Goal: Information Seeking & Learning: Learn about a topic

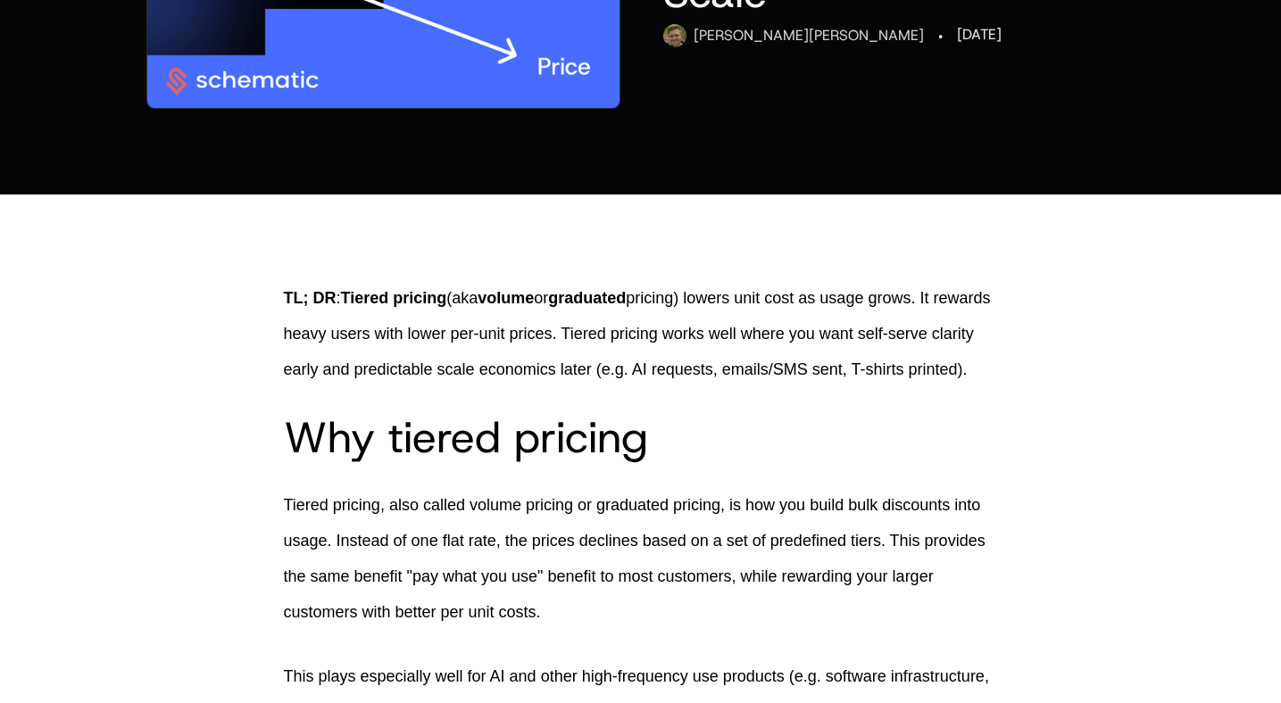
scroll to position [402, 0]
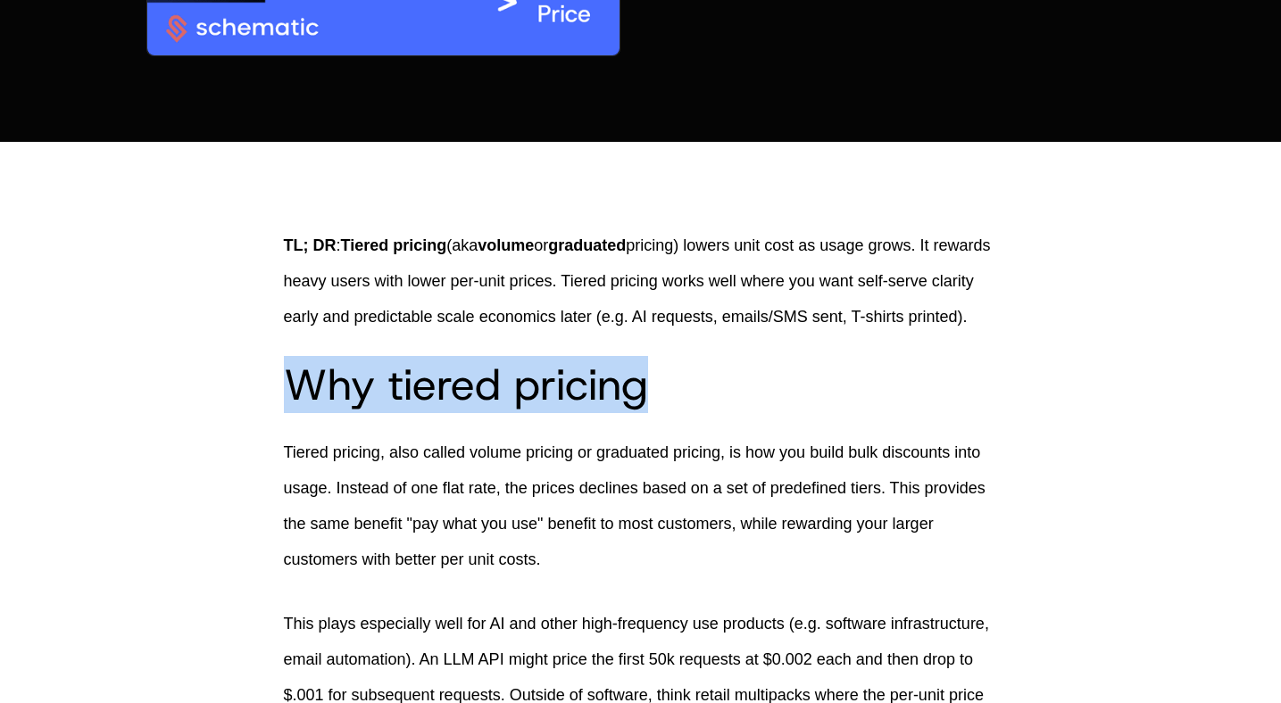
drag, startPoint x: 651, startPoint y: 432, endPoint x: 250, endPoint y: 427, distance: 400.7
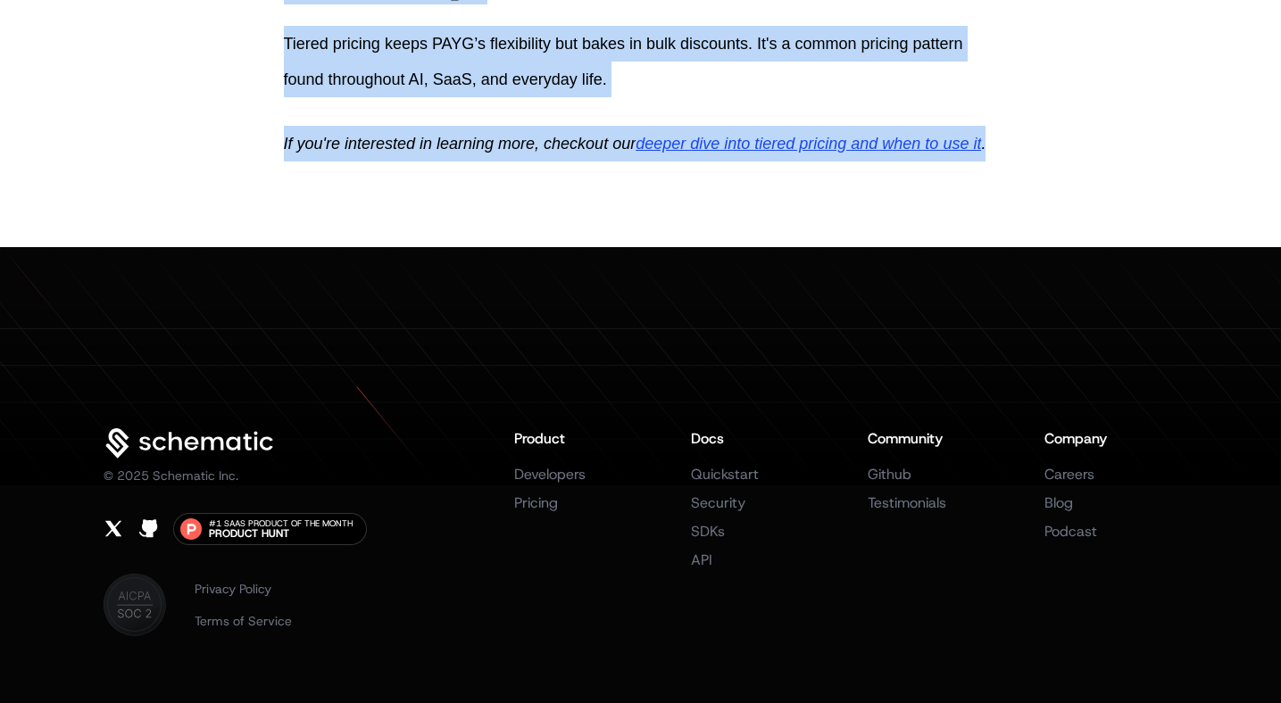
scroll to position [4459, 0]
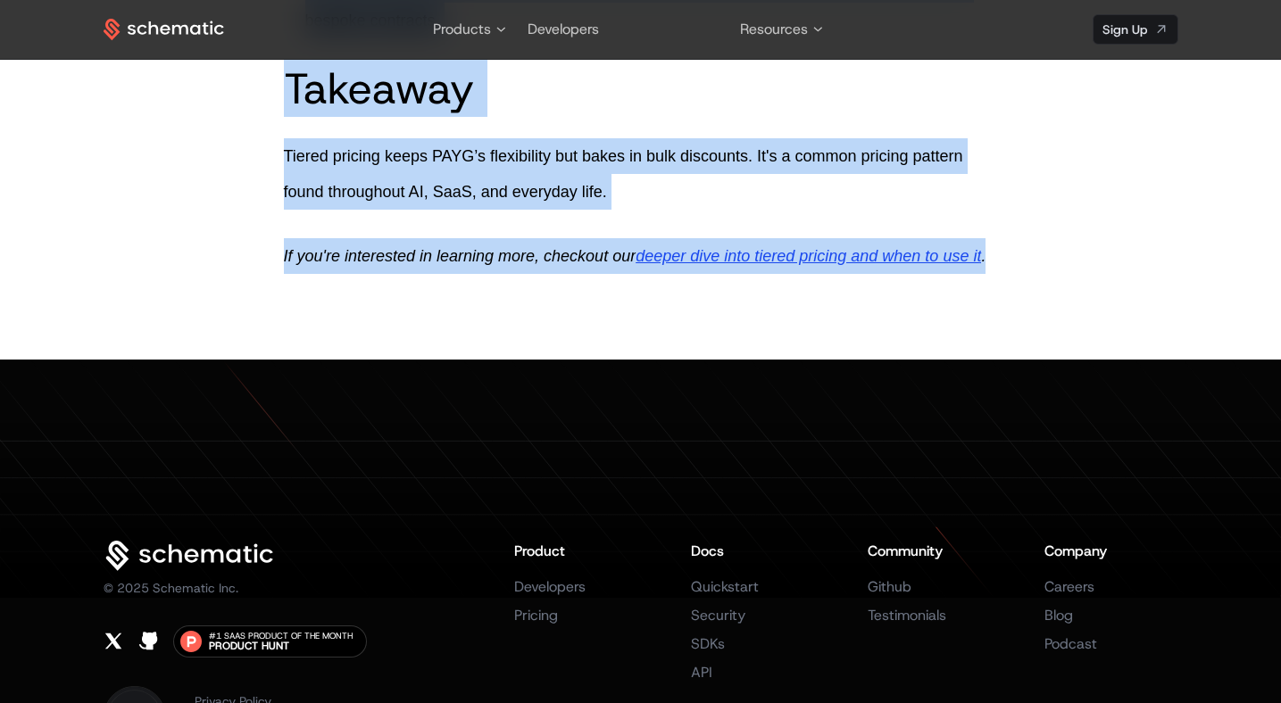
drag, startPoint x: 285, startPoint y: 162, endPoint x: 326, endPoint y: 335, distance: 177.0
copy div "TL; DR : Tiered pricing (aka volume or graduated pricing) lowers unit cost as u…"
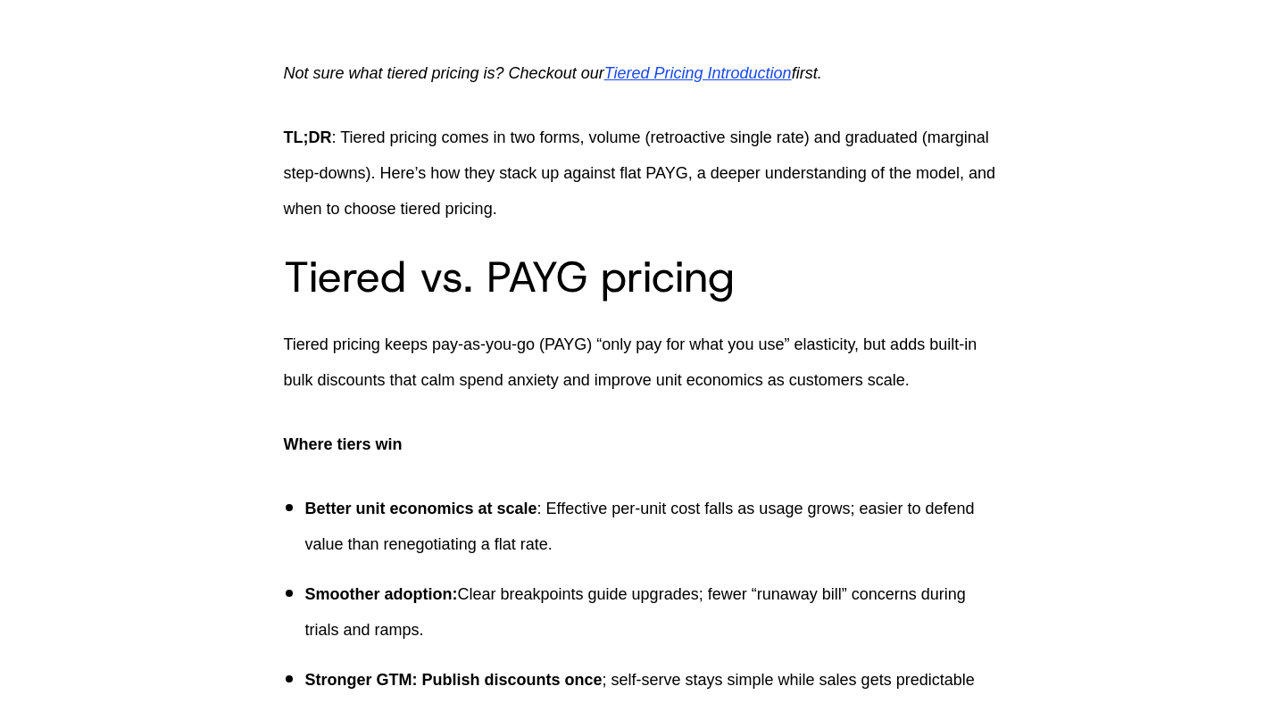
scroll to position [548, 0]
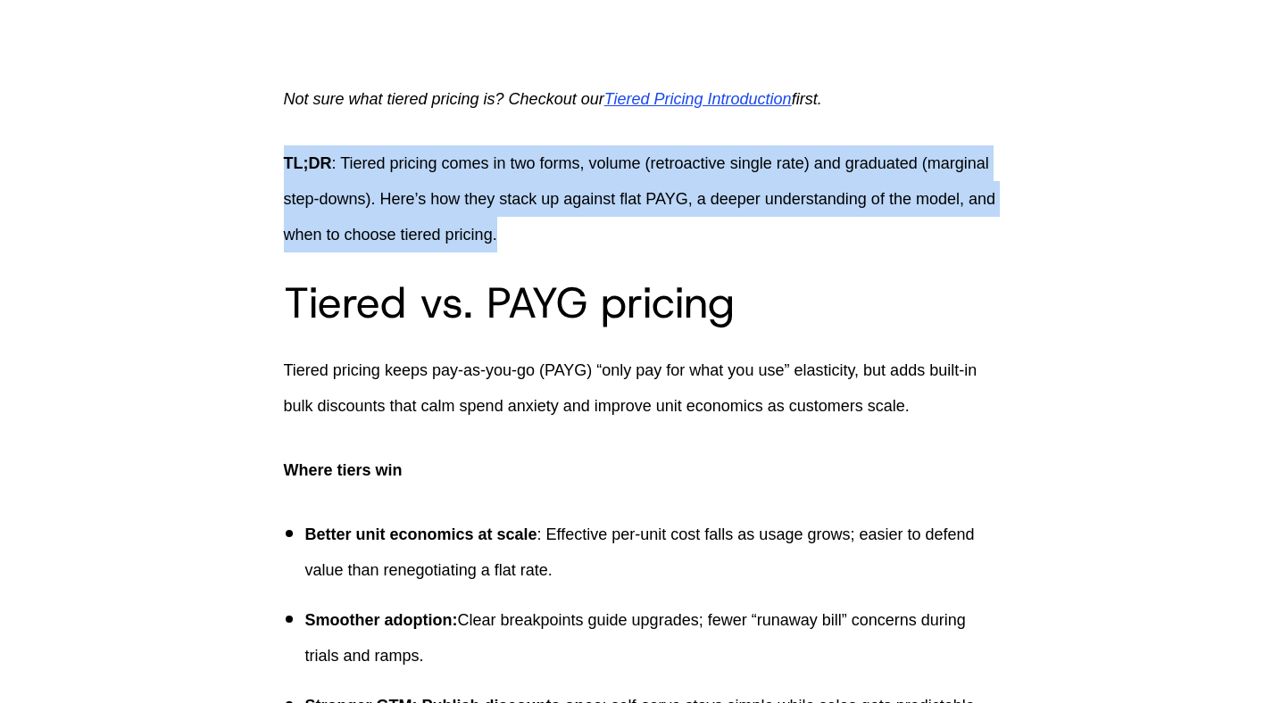
drag, startPoint x: 534, startPoint y: 236, endPoint x: 276, endPoint y: 145, distance: 273.5
copy p "TL;DR : Tiered pricing comes in two forms, volume (retroactive single rate) and…"
click at [649, 250] on p "TL;DR : Tiered pricing comes in two forms, volume (retroactive single rate) and…" at bounding box center [641, 198] width 714 height 107
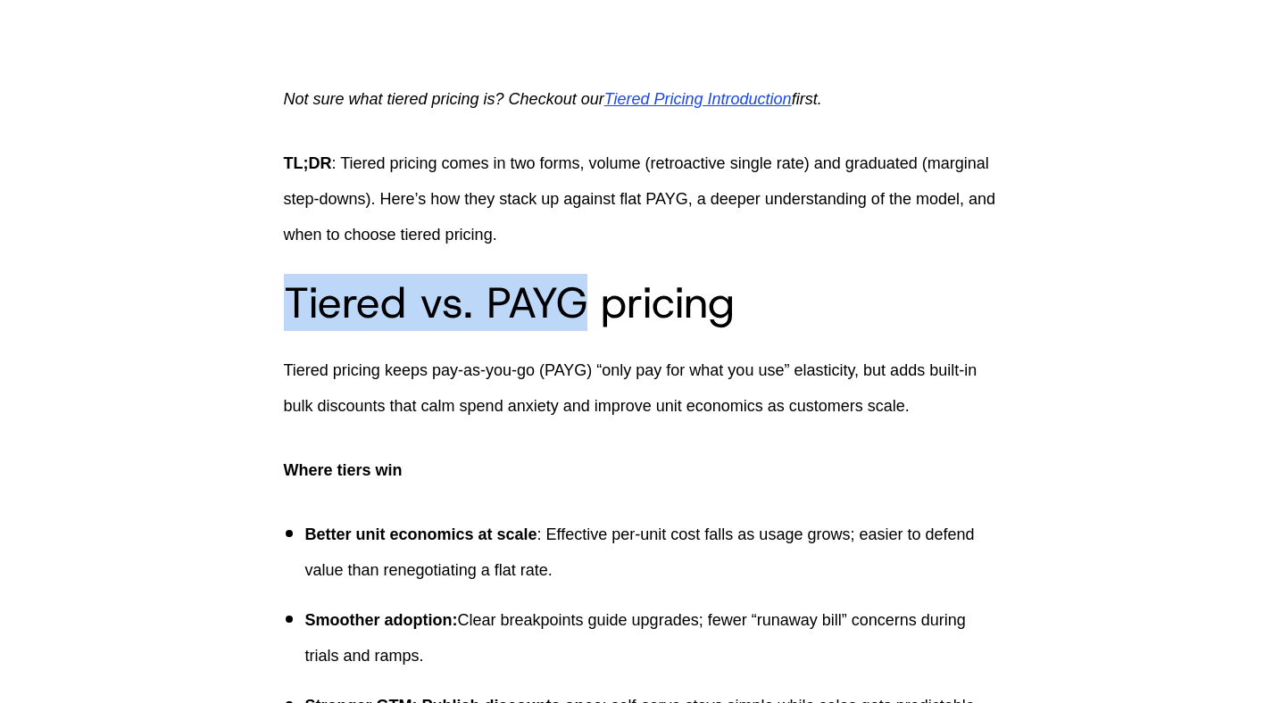
drag, startPoint x: 587, startPoint y: 298, endPoint x: 284, endPoint y: 294, distance: 303.4
click at [284, 294] on h2 "Tiered vs. PAYG pricing" at bounding box center [641, 302] width 714 height 43
copy h2 "Tiered vs. PAYG"
click at [592, 294] on h2 "Tiered vs. PAYG pricing" at bounding box center [641, 302] width 714 height 43
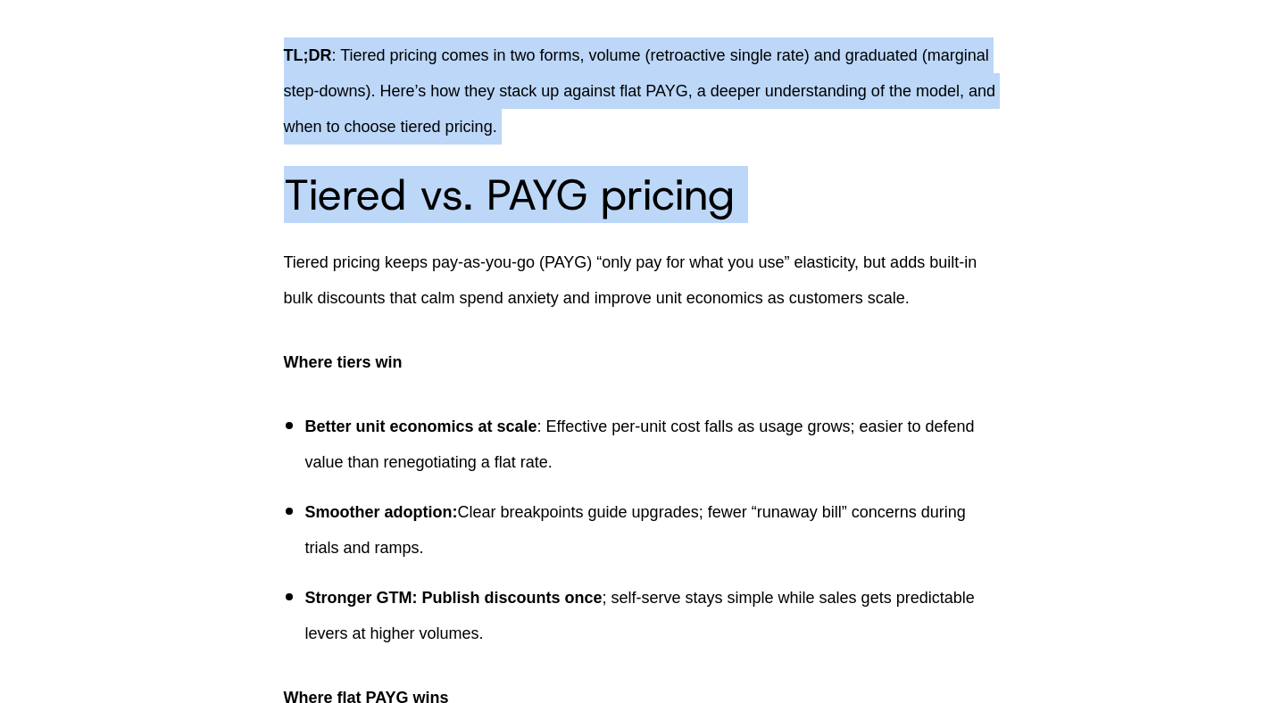
scroll to position [0, 0]
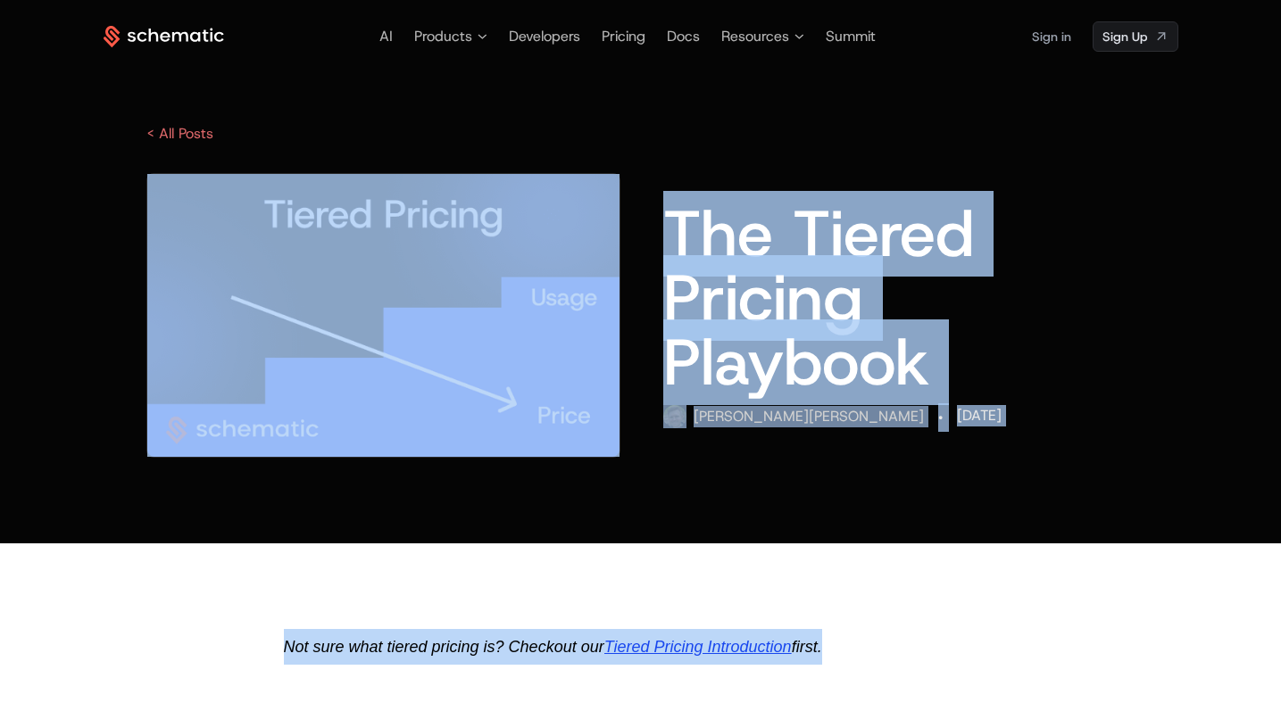
drag, startPoint x: 285, startPoint y: 162, endPoint x: 378, endPoint y: 243, distance: 123.4
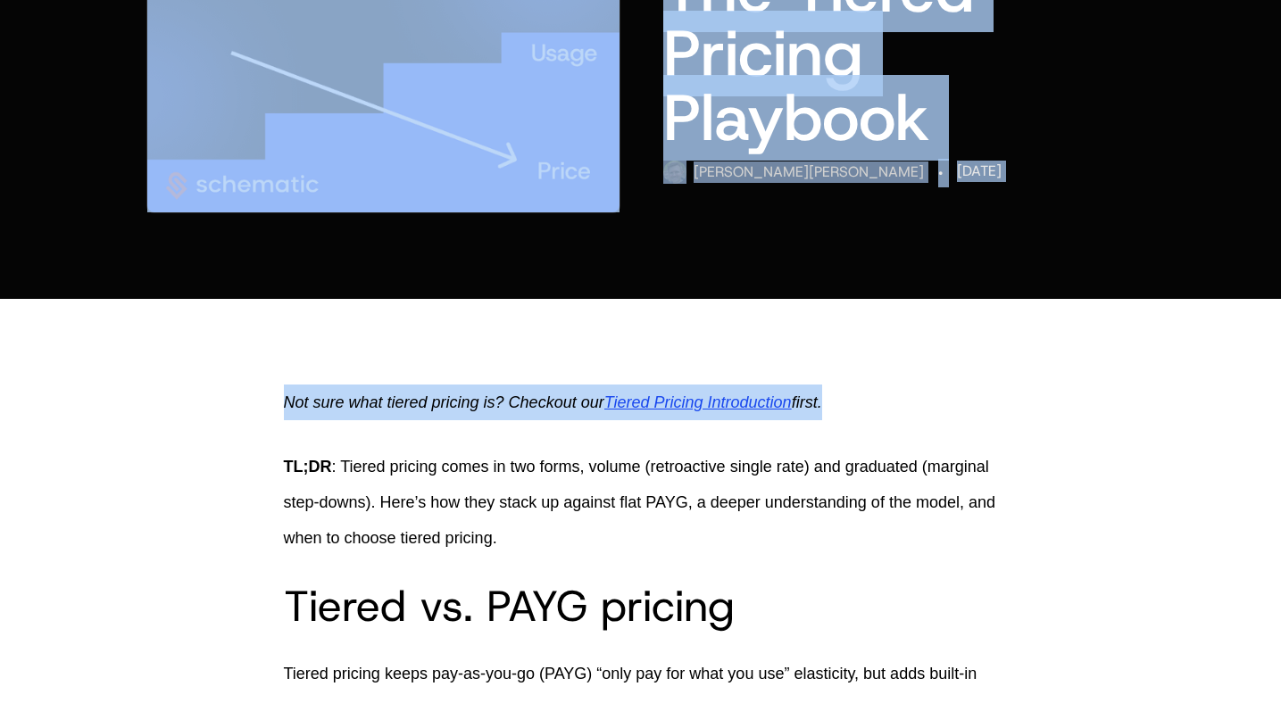
scroll to position [269, 0]
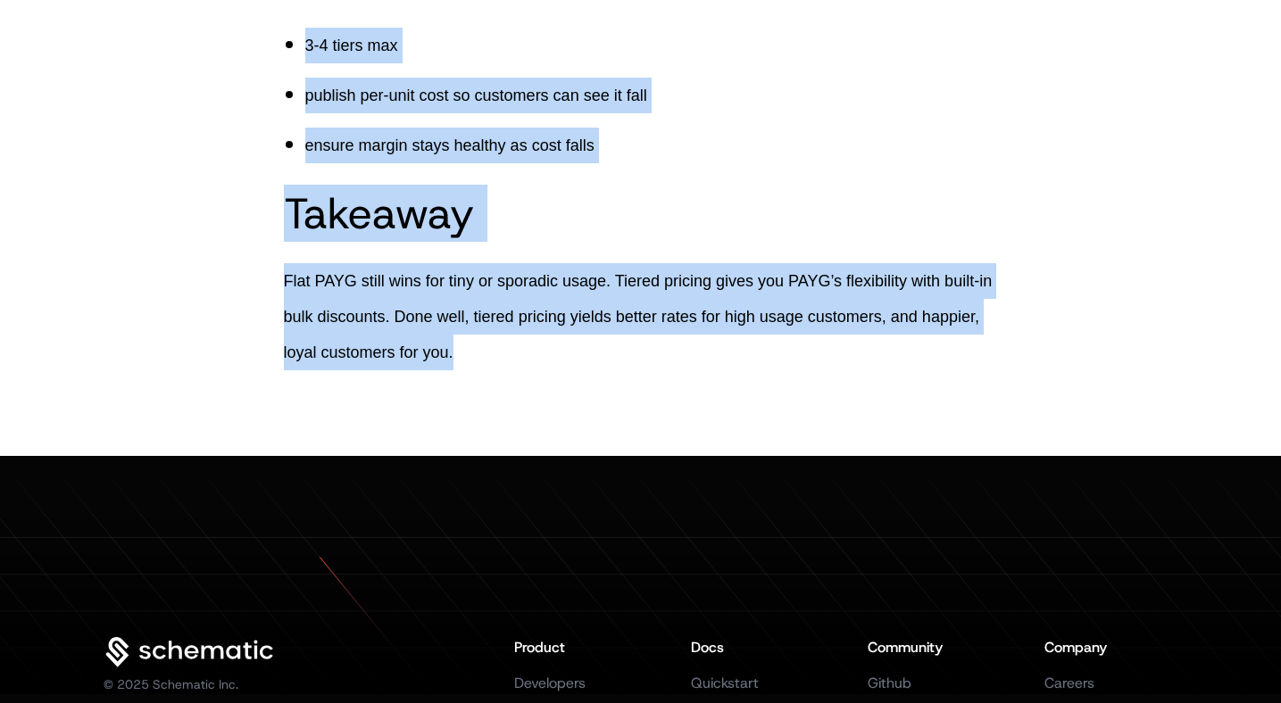
scroll to position [4845, 0]
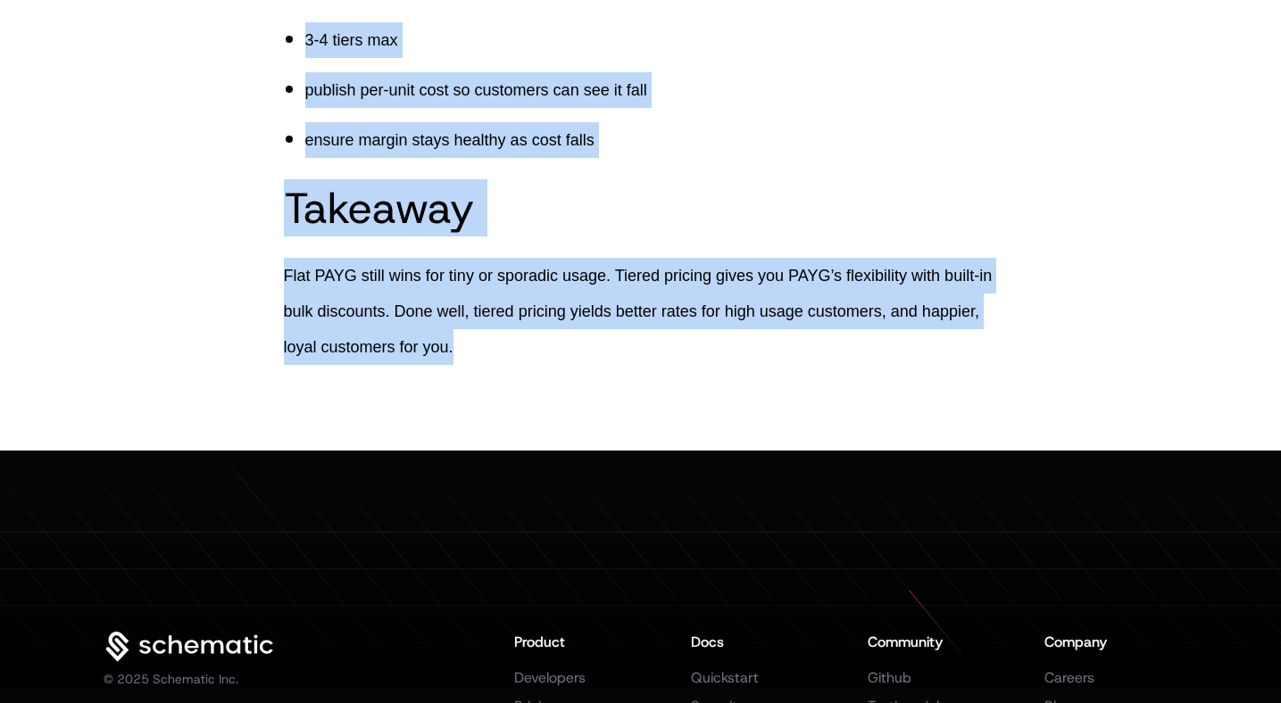
drag, startPoint x: 286, startPoint y: 381, endPoint x: 311, endPoint y: 450, distance: 73.4
copy div "Not sure what tiered pricing is? Checkout our Tiered Pricing Introduction first…"
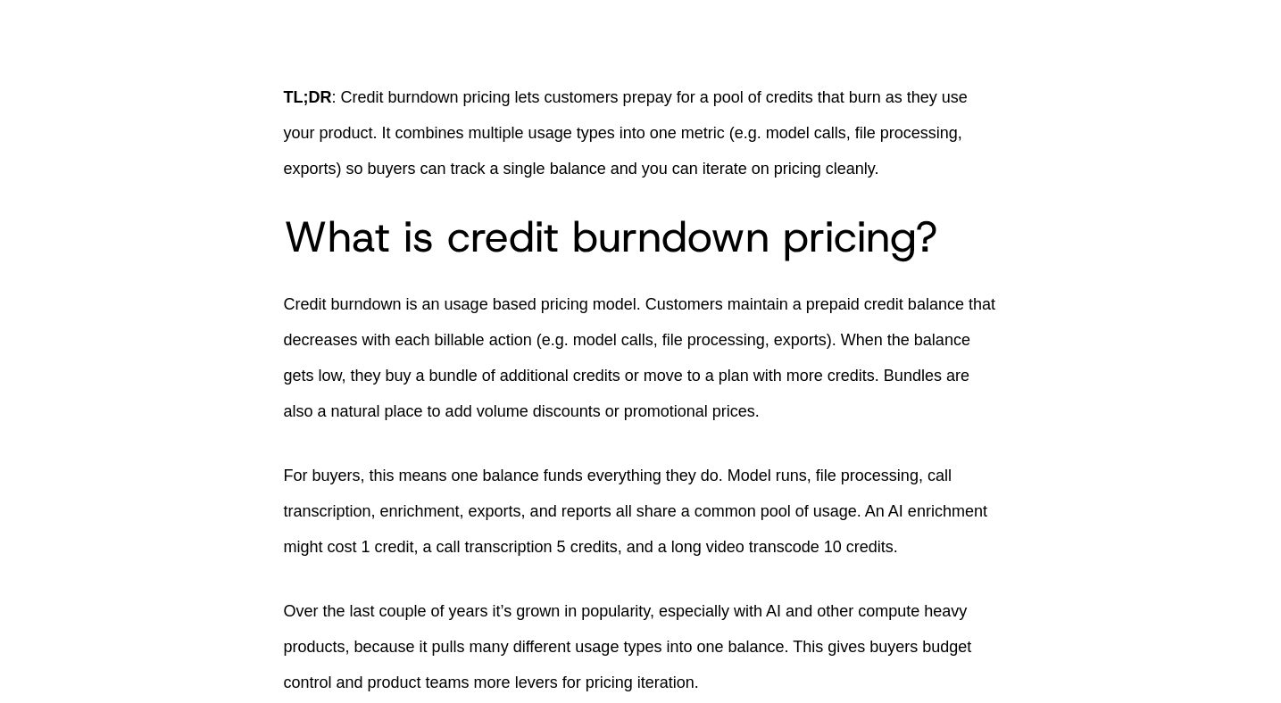
scroll to position [554, 0]
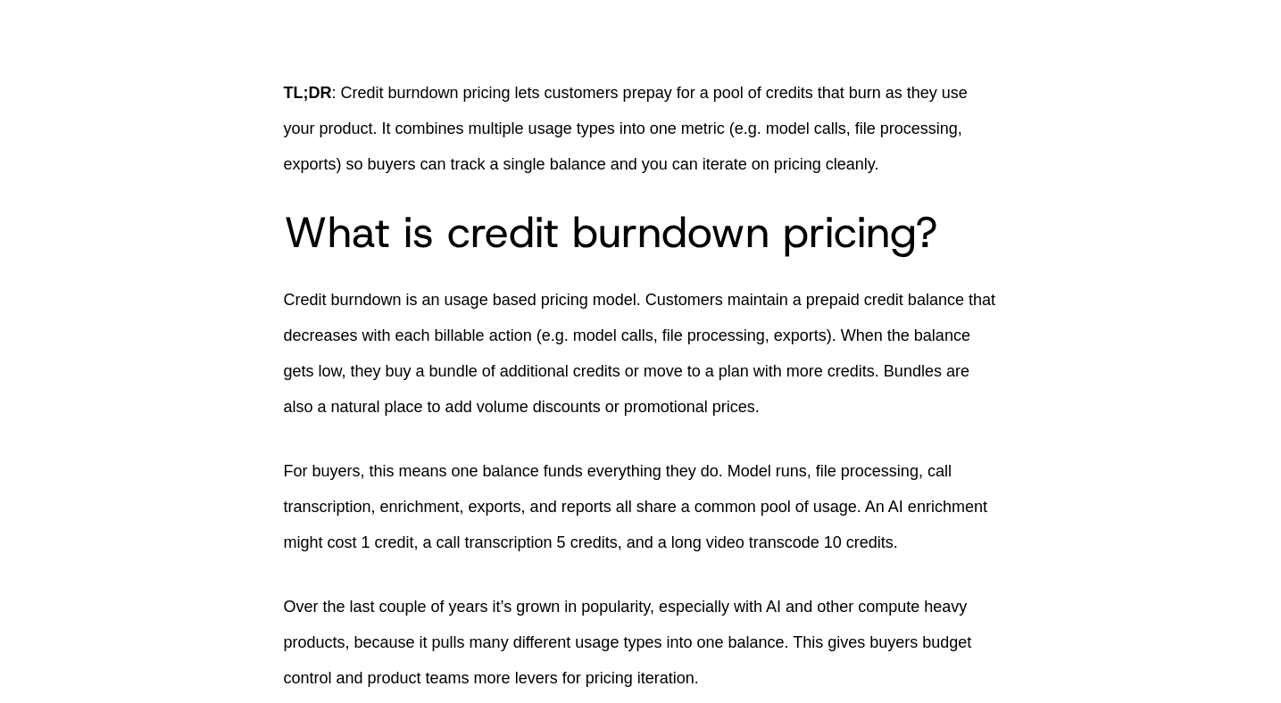
click at [817, 232] on h2 "What is credit burndown pricing?" at bounding box center [641, 232] width 714 height 43
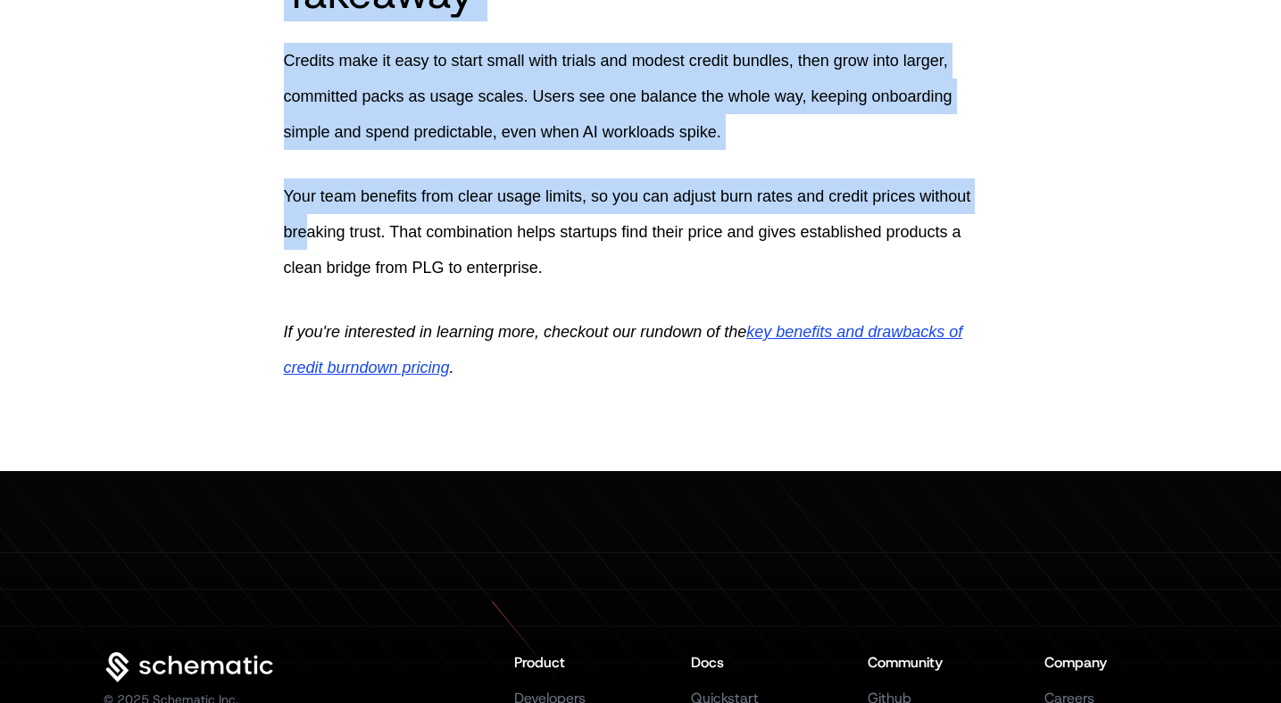
scroll to position [2441, 0]
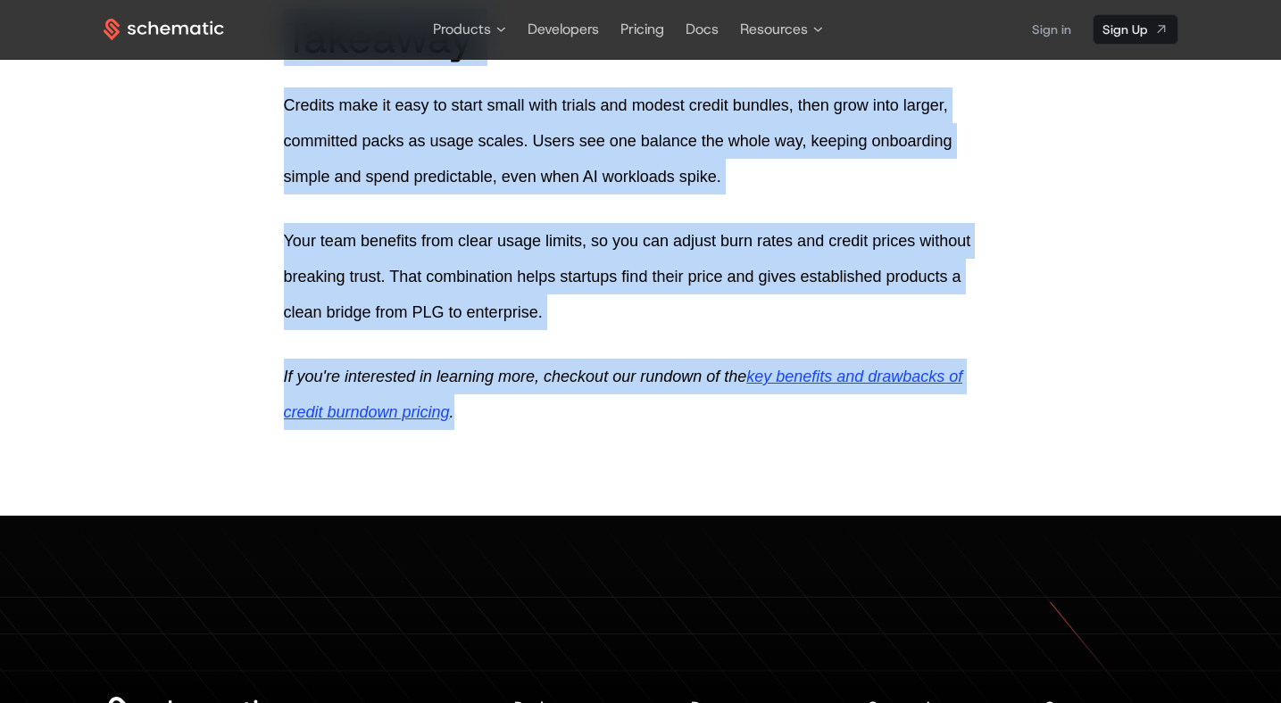
drag, startPoint x: 283, startPoint y: 132, endPoint x: 465, endPoint y: 410, distance: 332.6
copy div "TL;DR : Credit burndown pricing lets customers prepay for a pool of credits tha…"
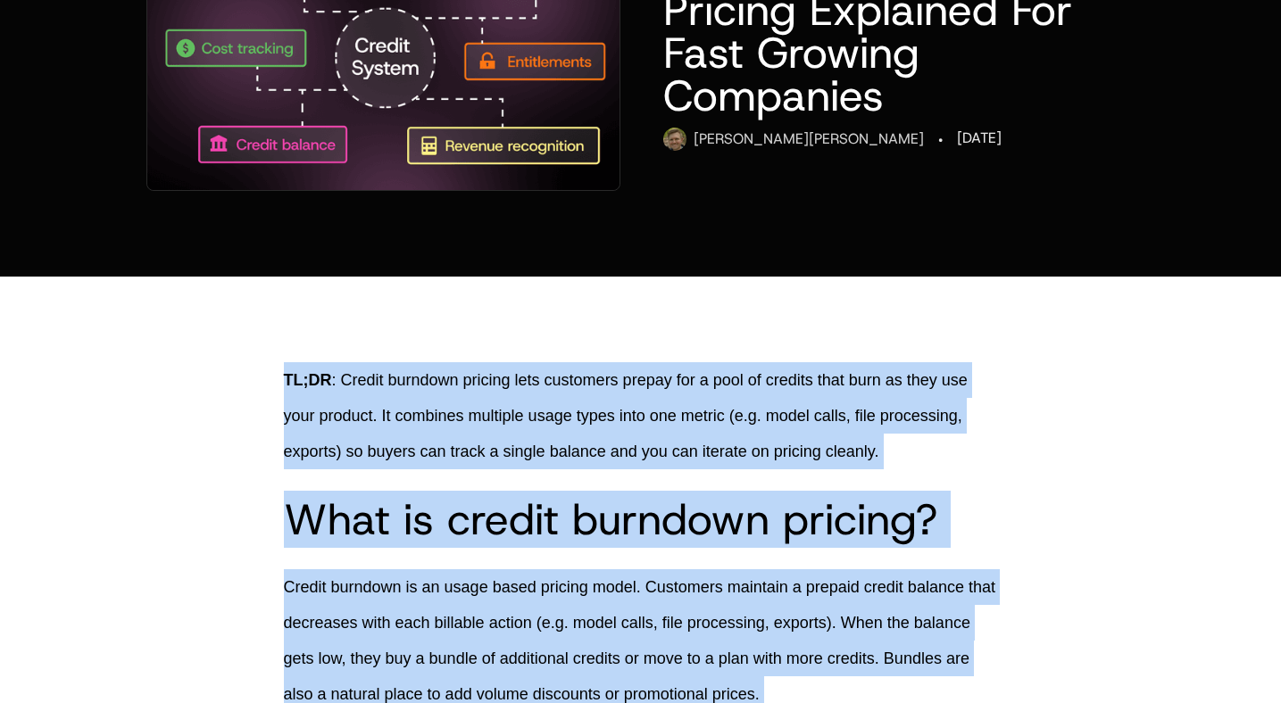
scroll to position [0, 0]
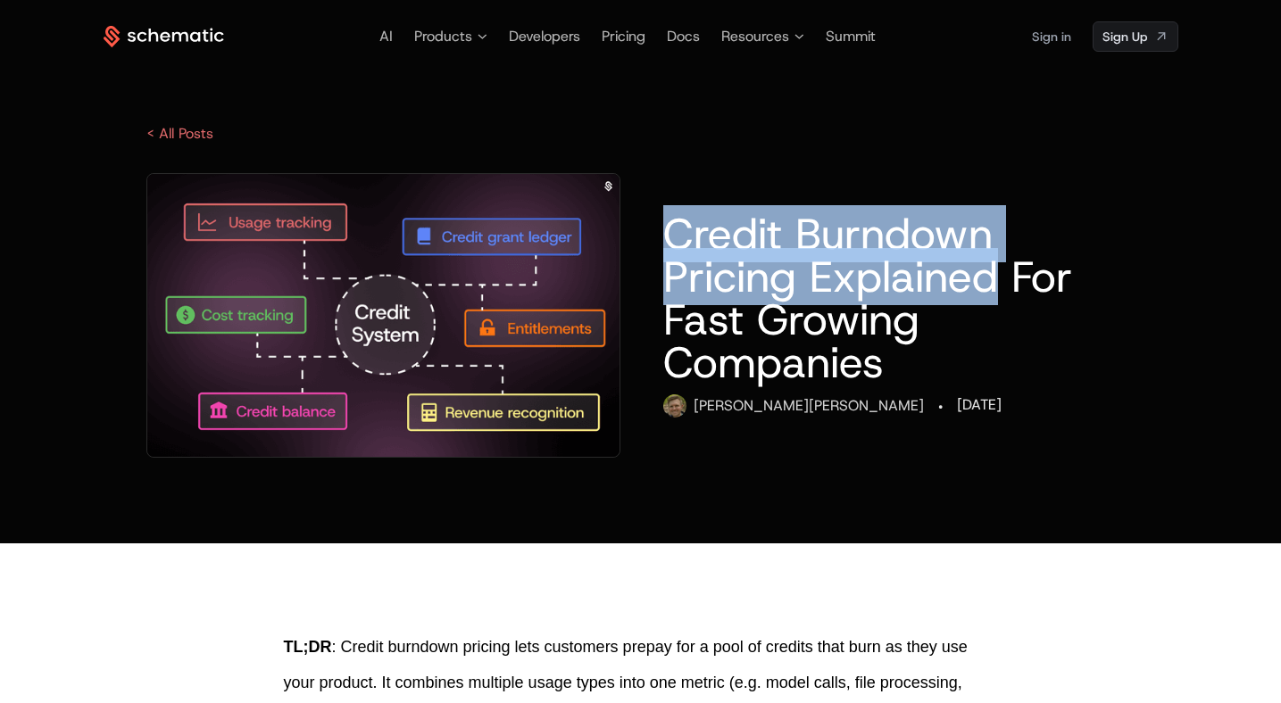
drag, startPoint x: 674, startPoint y: 236, endPoint x: 998, endPoint y: 294, distance: 328.9
click at [998, 294] on h1 "Credit Burndown Pricing Explained For Fast Growing Companies" at bounding box center [898, 297] width 471 height 171
copy h1 "Credit Burndown Pricing Explained"
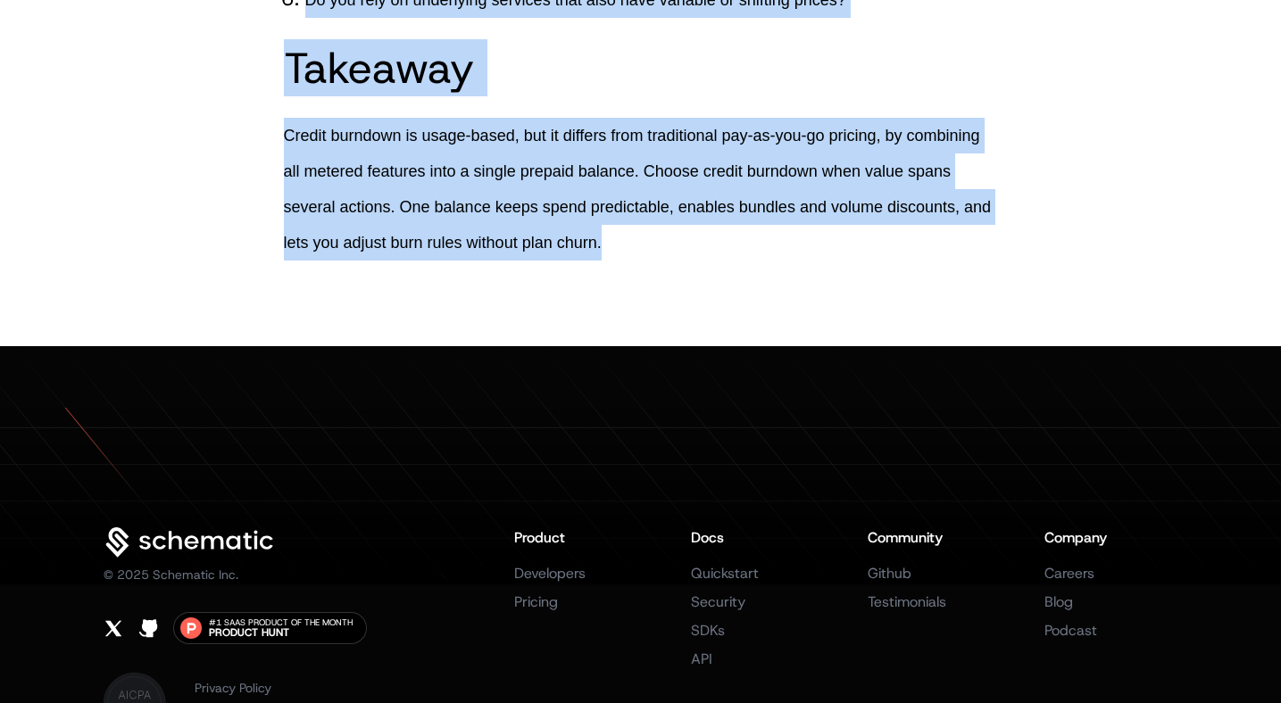
scroll to position [4084, 0]
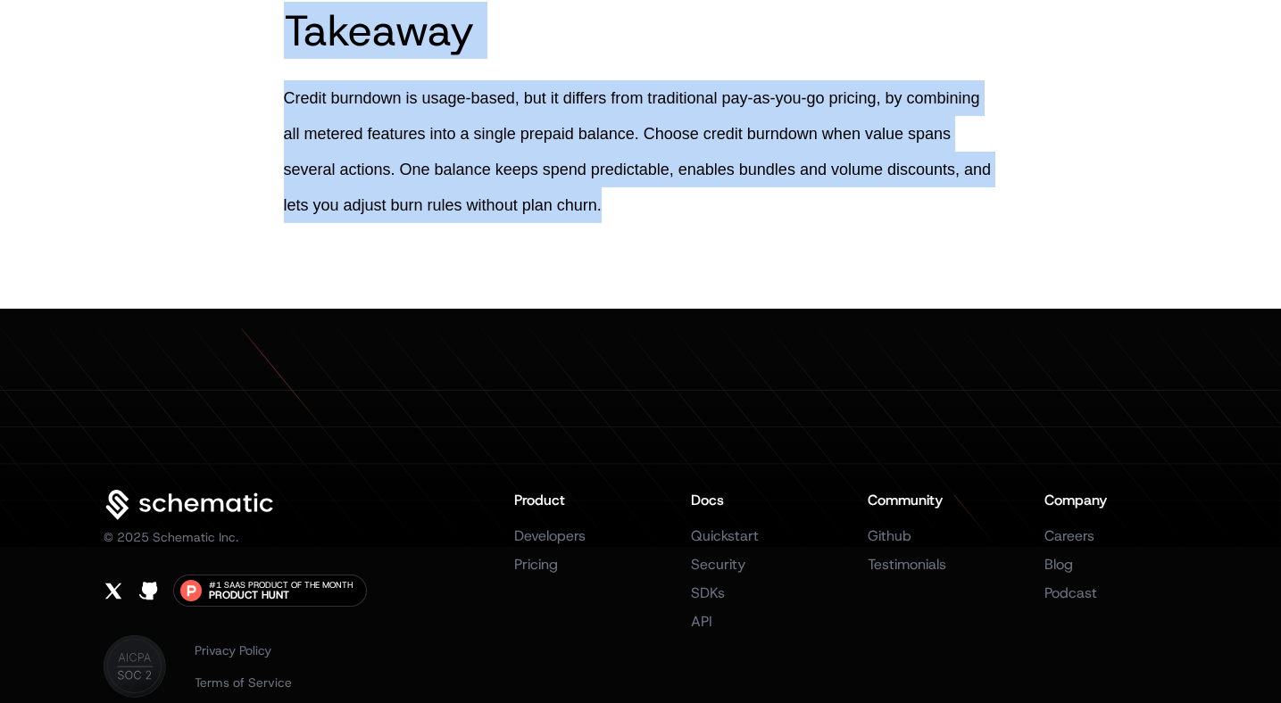
drag, startPoint x: 281, startPoint y: 193, endPoint x: 655, endPoint y: 249, distance: 378.1
copy div "Not sure what credit burndown is? Checkout our Credit Burndown Introduction fir…"
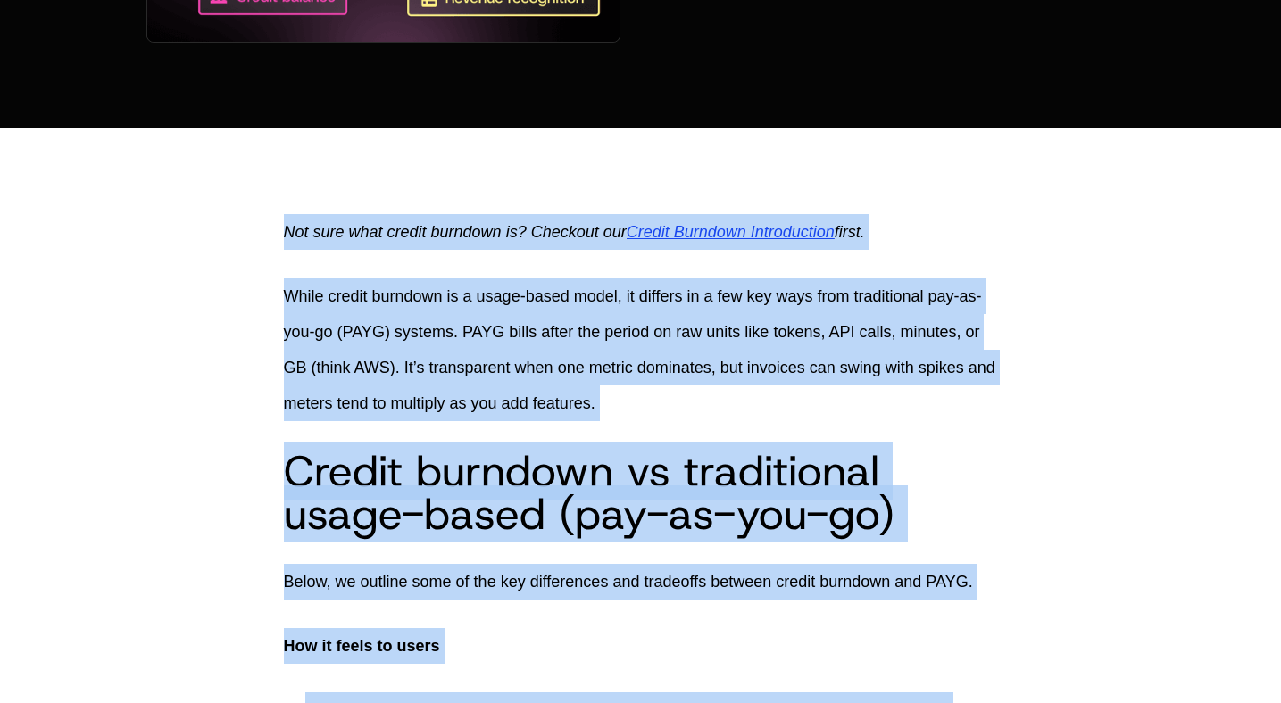
scroll to position [0, 0]
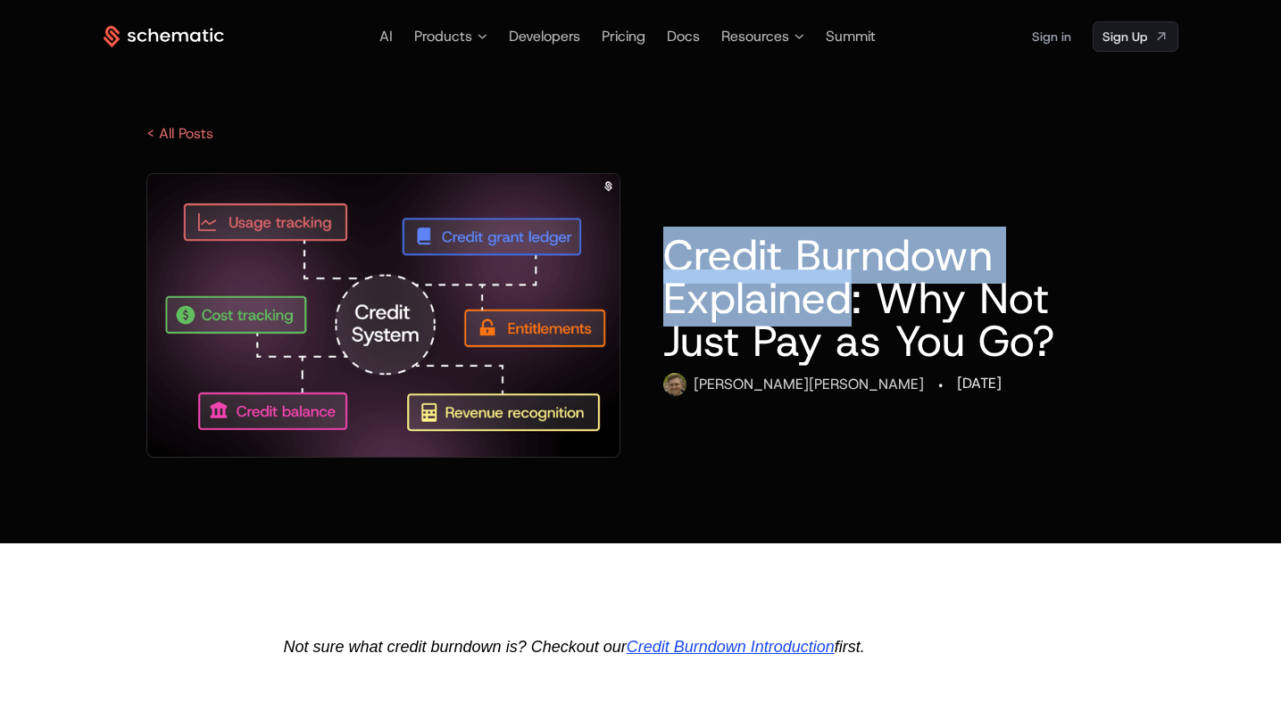
drag, startPoint x: 851, startPoint y: 306, endPoint x: 670, endPoint y: 264, distance: 185.9
click at [670, 264] on h1 "Credit Burndown Explained: Why Not Just Pay as You Go?" at bounding box center [898, 298] width 471 height 128
copy h1 "Credit Burndown Explained"
